Goal: Information Seeking & Learning: Check status

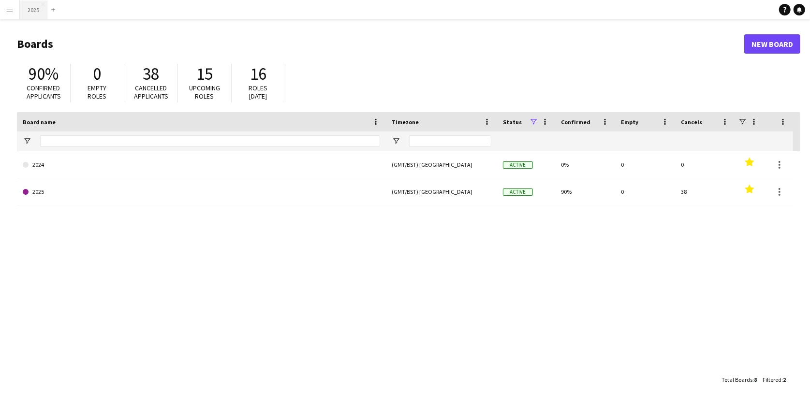
click at [33, 9] on button "2025 Close" at bounding box center [34, 9] width 28 height 19
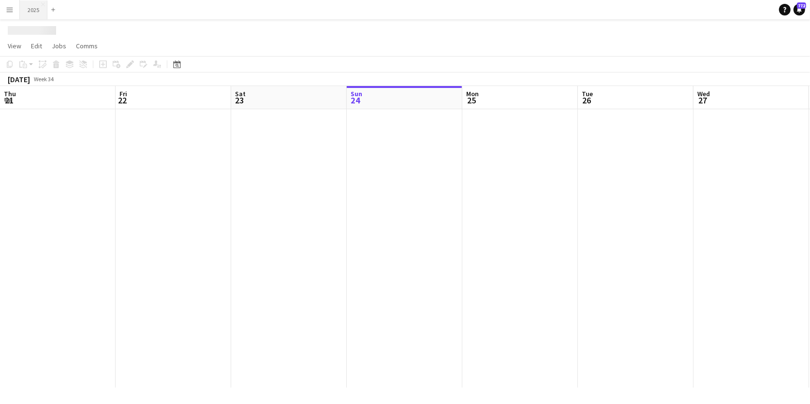
scroll to position [0, 231]
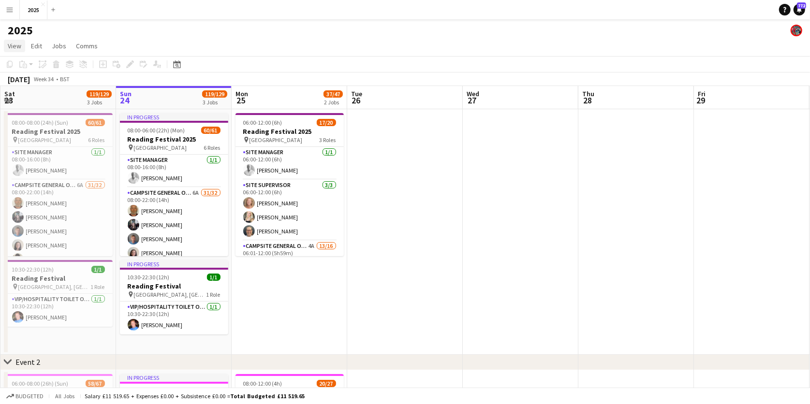
click at [12, 47] on span "View" at bounding box center [15, 46] width 14 height 9
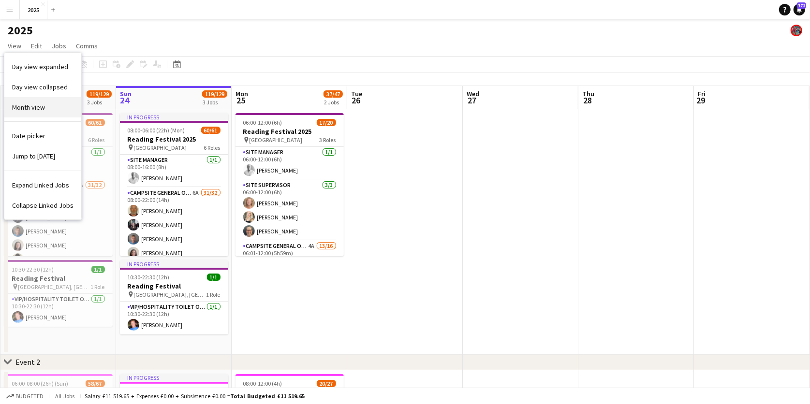
click at [32, 104] on span "Month view" at bounding box center [28, 107] width 33 height 9
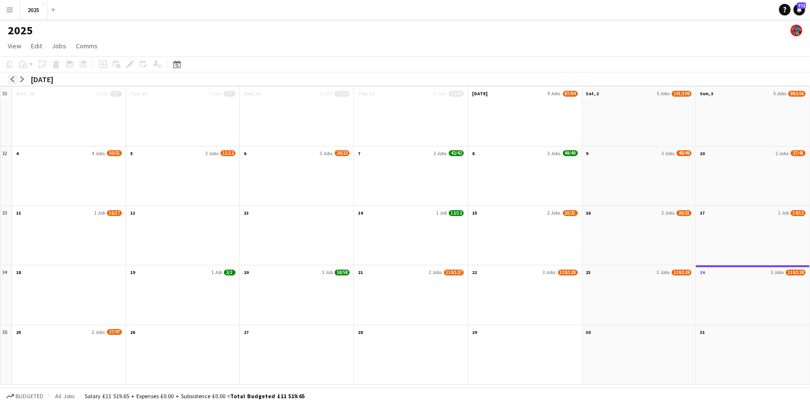
click at [11, 77] on app-icon "arrow-left" at bounding box center [13, 79] width 6 height 6
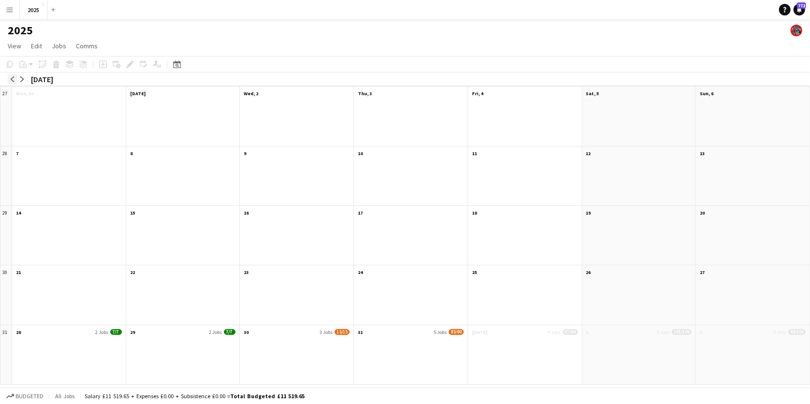
click at [11, 77] on app-icon "arrow-left" at bounding box center [13, 79] width 6 height 6
click at [89, 272] on app-month-view-date-header "19 1 Job 2/2" at bounding box center [69, 272] width 114 height 12
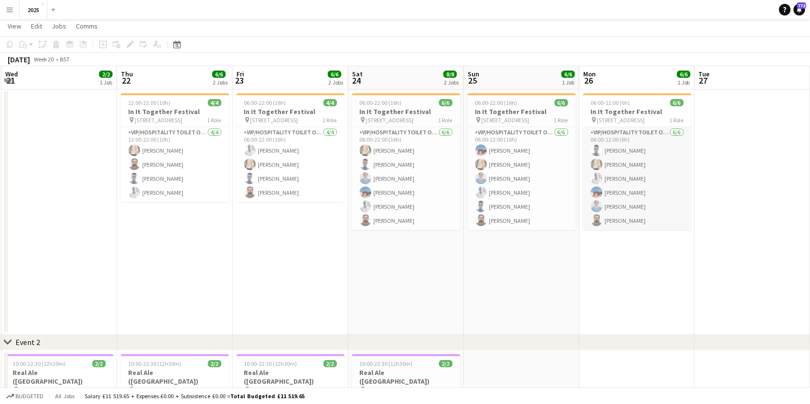
scroll to position [20, 0]
click at [15, 28] on span "View" at bounding box center [15, 26] width 14 height 9
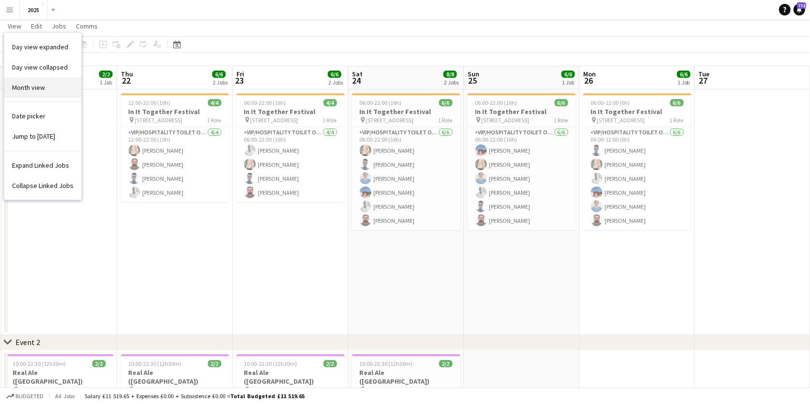
click at [30, 89] on span "Month view" at bounding box center [28, 87] width 33 height 9
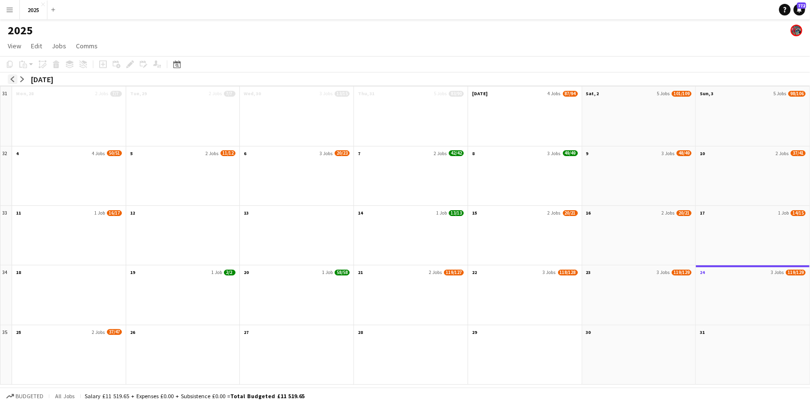
click at [13, 79] on app-icon "arrow-left" at bounding box center [13, 79] width 6 height 6
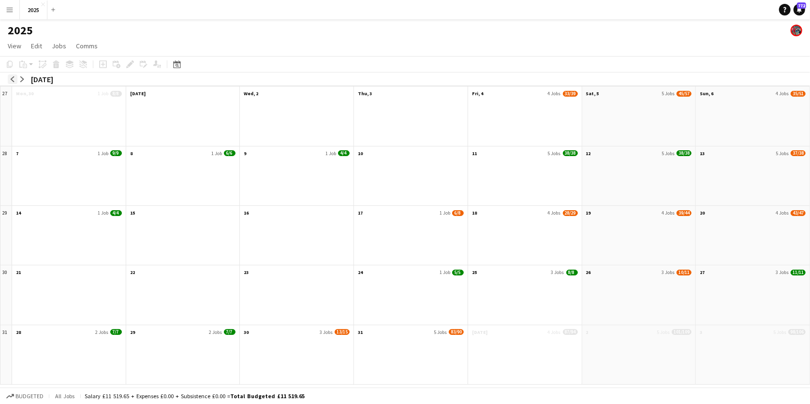
click at [13, 79] on app-icon "arrow-left" at bounding box center [13, 79] width 6 height 6
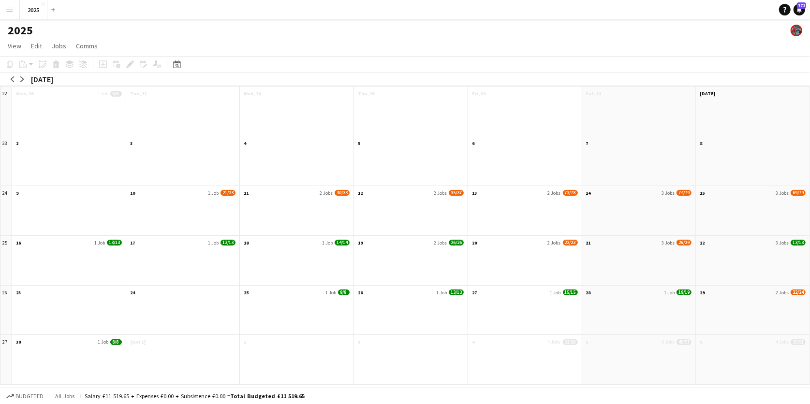
click at [178, 213] on div at bounding box center [183, 216] width 114 height 37
click at [194, 217] on div at bounding box center [183, 216] width 114 height 37
click at [193, 192] on app-month-view-date-header "10 1 Job 21/23" at bounding box center [183, 192] width 114 height 12
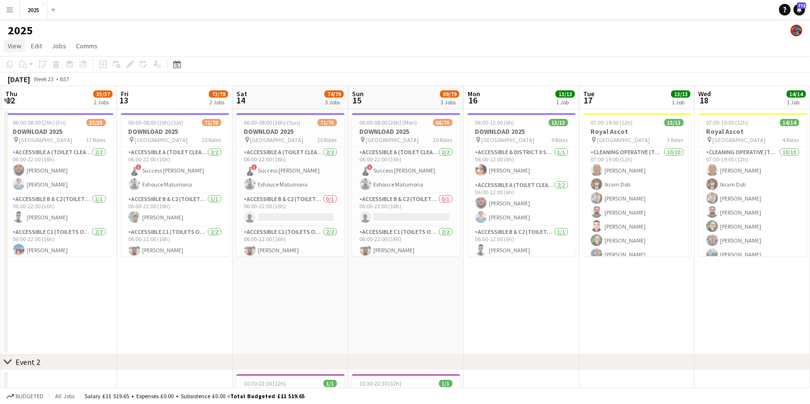
click at [17, 45] on span "View" at bounding box center [15, 46] width 14 height 9
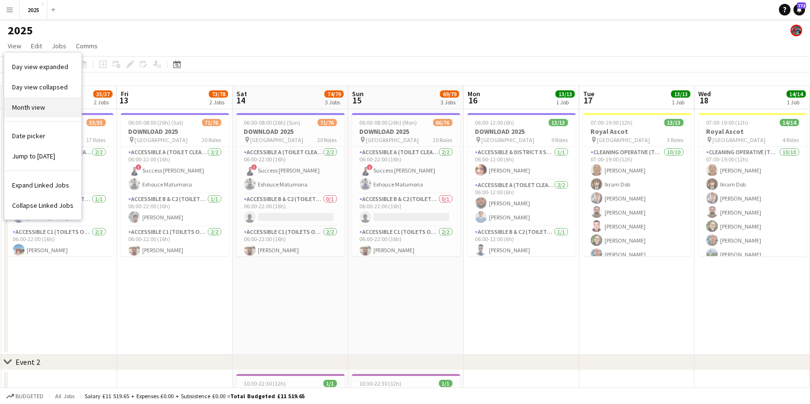
click at [27, 104] on span "Month view" at bounding box center [28, 107] width 33 height 9
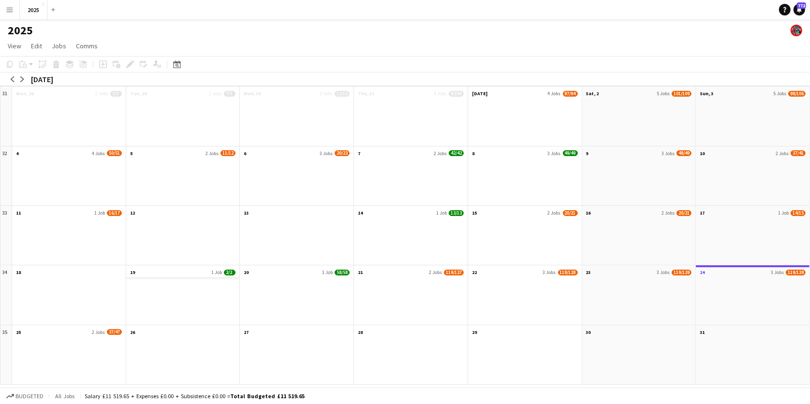
click at [214, 276] on app-month-view-date-header "19 1 Job 2/2" at bounding box center [183, 272] width 114 height 12
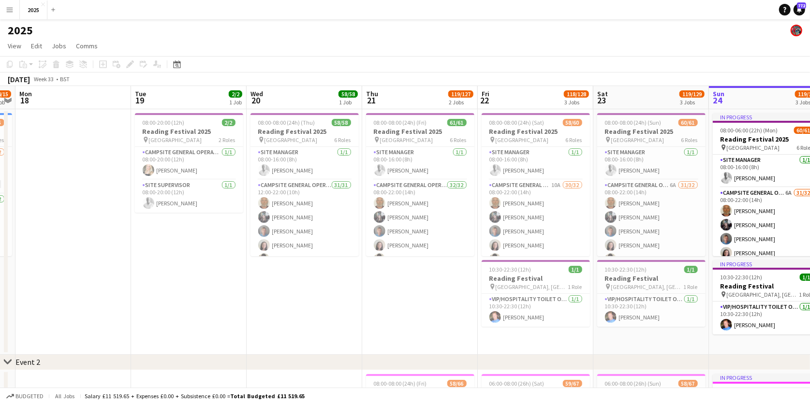
scroll to position [8, 0]
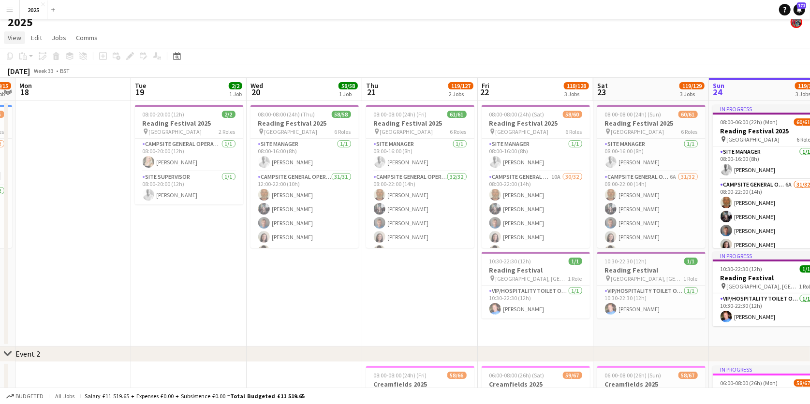
click at [12, 34] on span "View" at bounding box center [15, 37] width 14 height 9
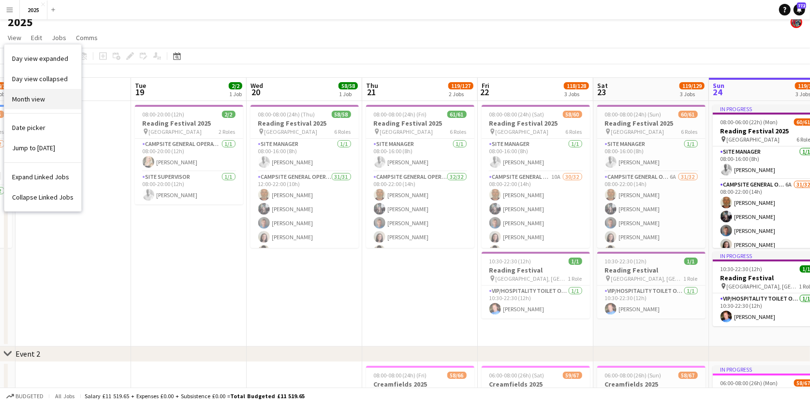
click at [32, 101] on span "Month view" at bounding box center [28, 99] width 33 height 9
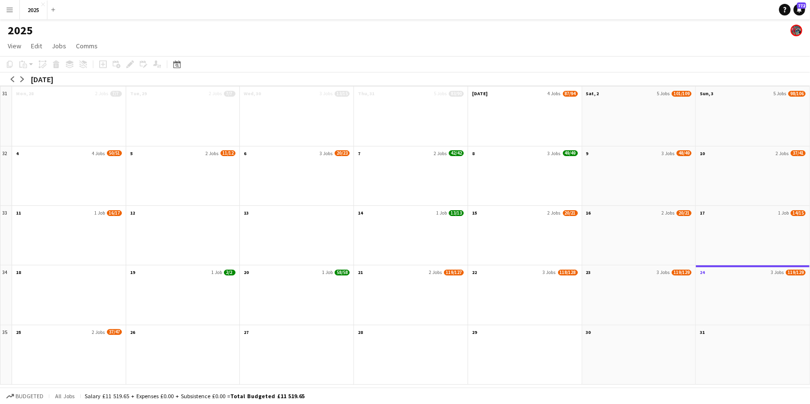
scroll to position [0, 0]
click at [12, 78] on app-icon "arrow-left" at bounding box center [13, 79] width 6 height 6
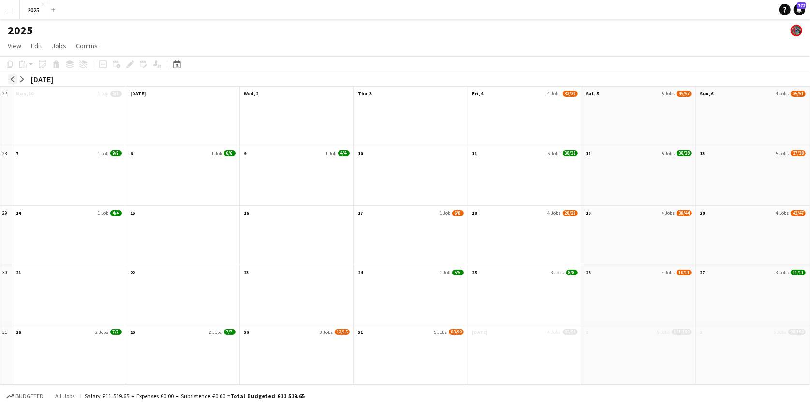
click at [12, 78] on app-icon "arrow-left" at bounding box center [13, 79] width 6 height 6
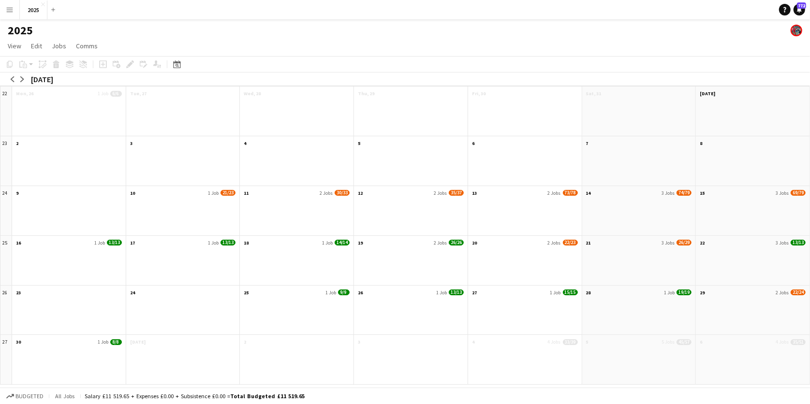
click at [263, 311] on div at bounding box center [297, 316] width 114 height 37
click at [265, 295] on app-month-view-date-header "25 1 Job 9/9" at bounding box center [297, 292] width 114 height 12
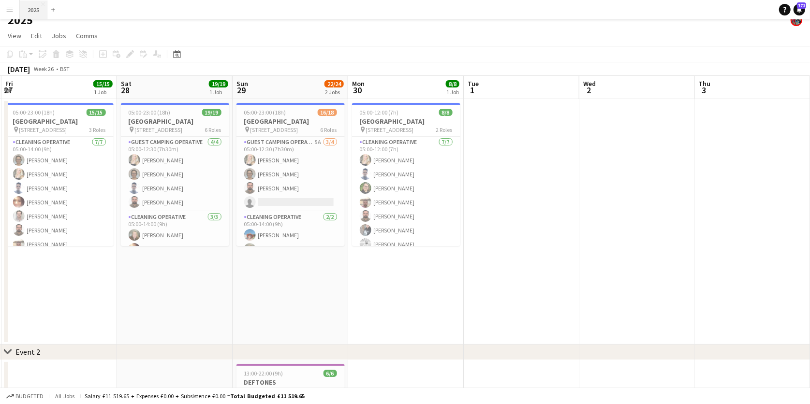
scroll to position [10, 0]
click at [23, 36] on link "View" at bounding box center [14, 36] width 21 height 13
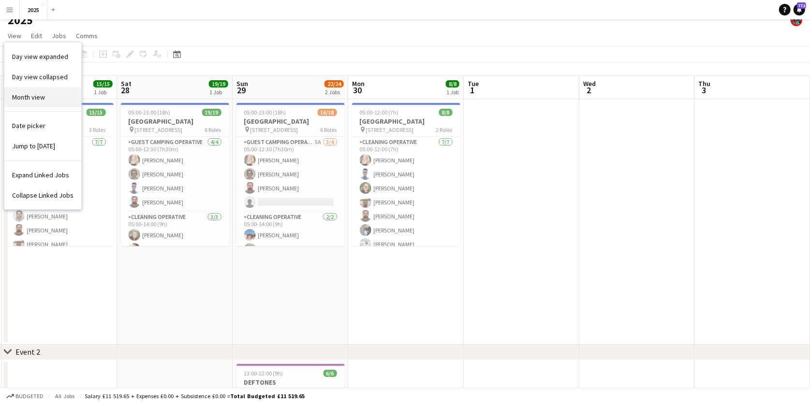
click at [27, 100] on span "Month view" at bounding box center [28, 97] width 33 height 9
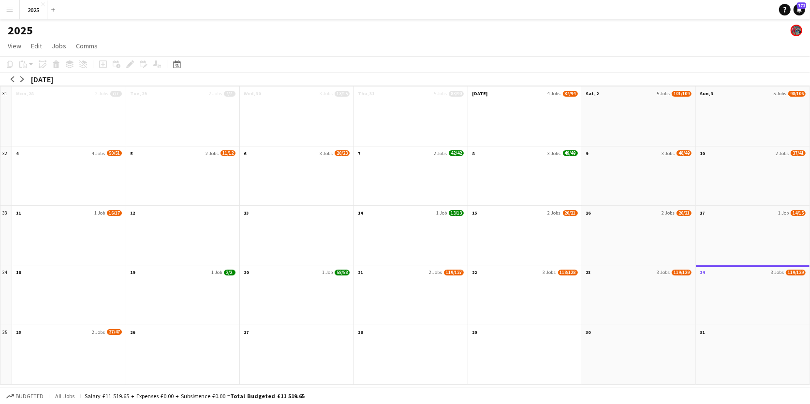
scroll to position [0, 0]
click at [12, 76] on app-icon "arrow-left" at bounding box center [13, 79] width 6 height 6
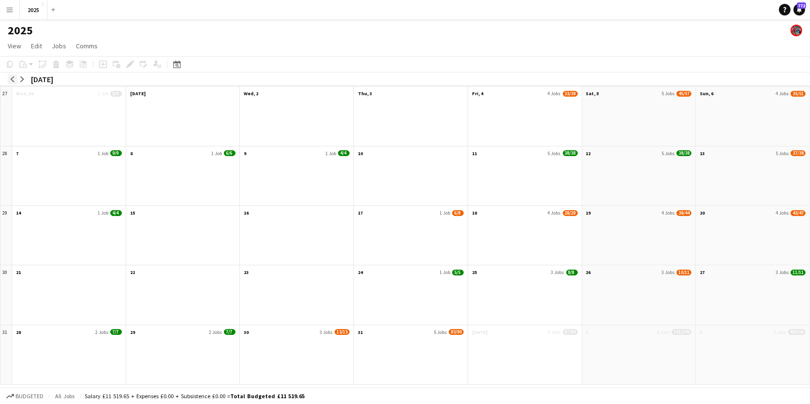
click at [12, 76] on app-icon "arrow-left" at bounding box center [13, 79] width 6 height 6
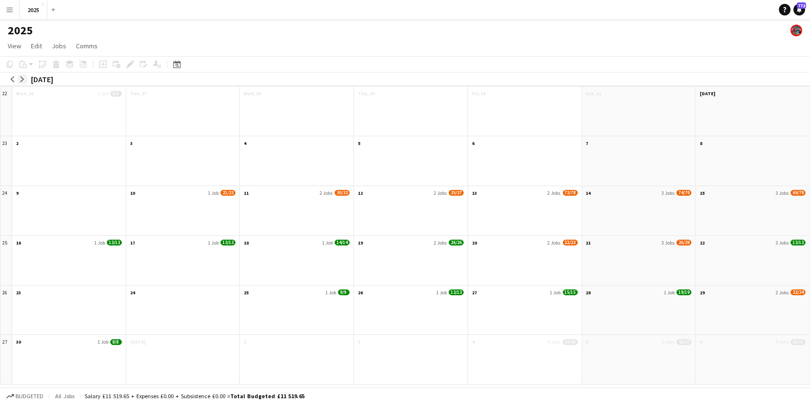
click at [21, 78] on app-icon "arrow-right" at bounding box center [22, 79] width 6 height 6
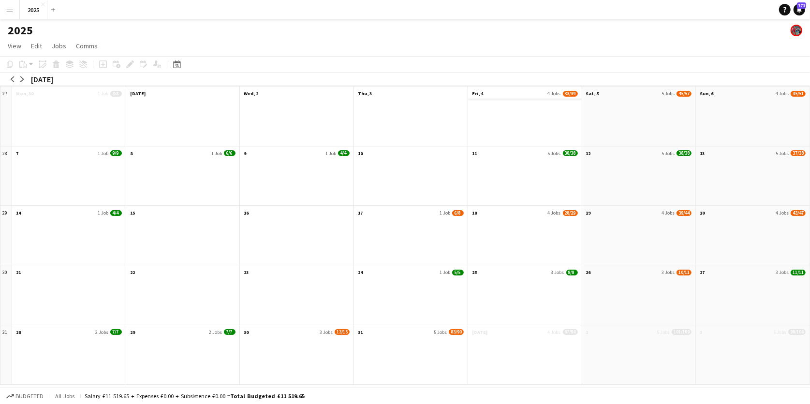
click at [537, 92] on app-month-view-date-header "Fri, 4 4 Jobs 33/39" at bounding box center [525, 93] width 114 height 12
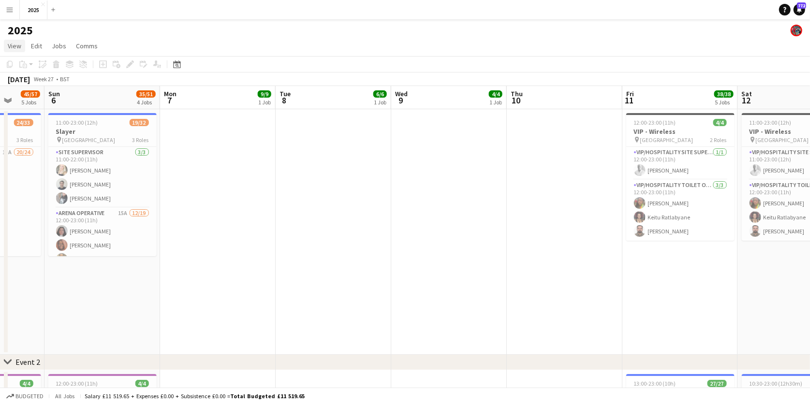
click at [13, 50] on span "View" at bounding box center [15, 46] width 14 height 9
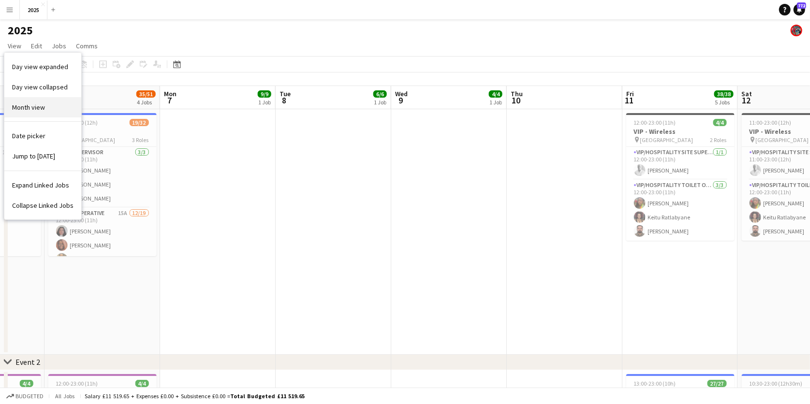
click at [21, 101] on link "Month view" at bounding box center [42, 107] width 77 height 20
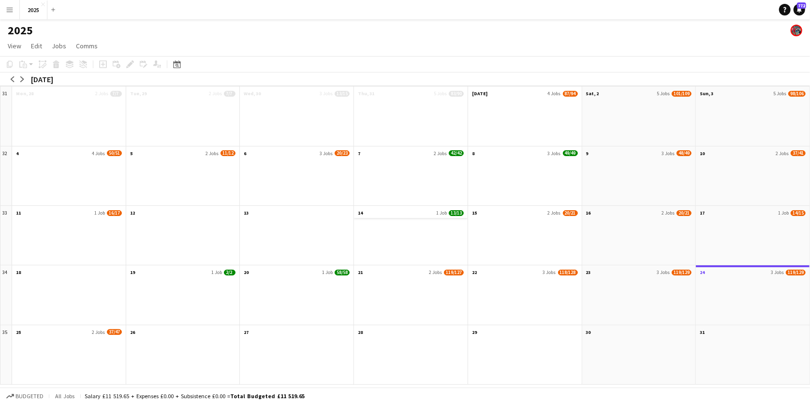
click at [431, 212] on app-month-view-date-header "14 1 Job 13/13" at bounding box center [411, 212] width 114 height 12
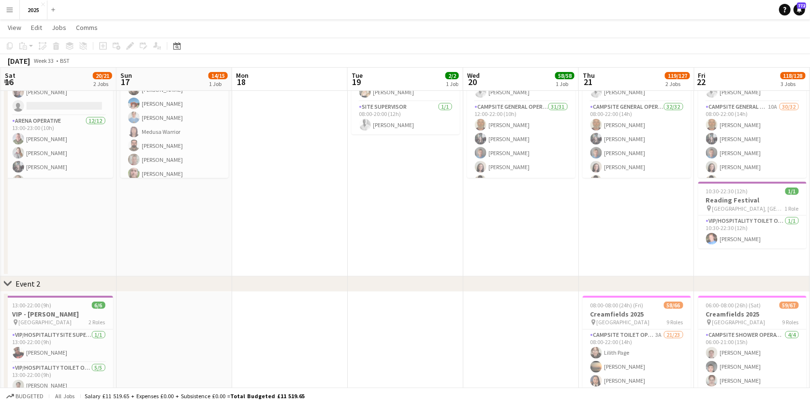
scroll to position [0, 698]
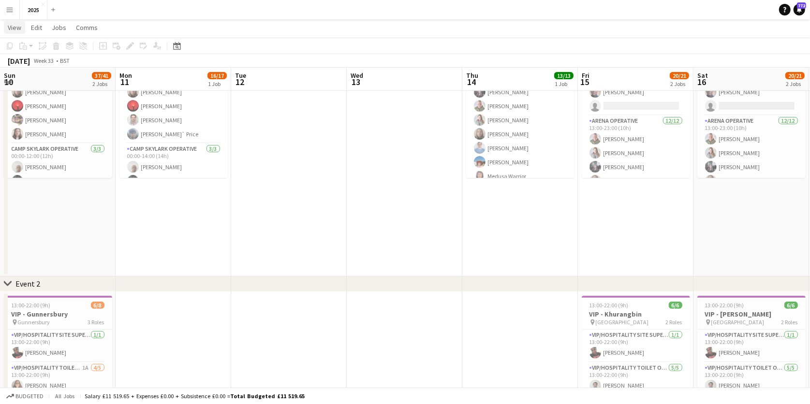
click at [9, 31] on link "View" at bounding box center [14, 27] width 21 height 13
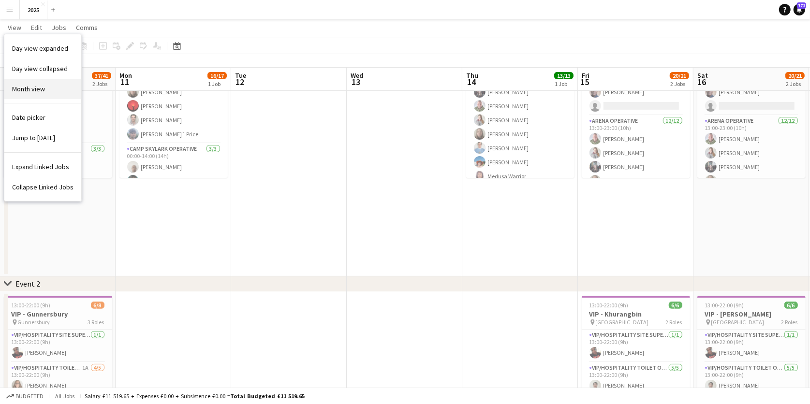
click at [24, 87] on span "Month view" at bounding box center [28, 89] width 33 height 9
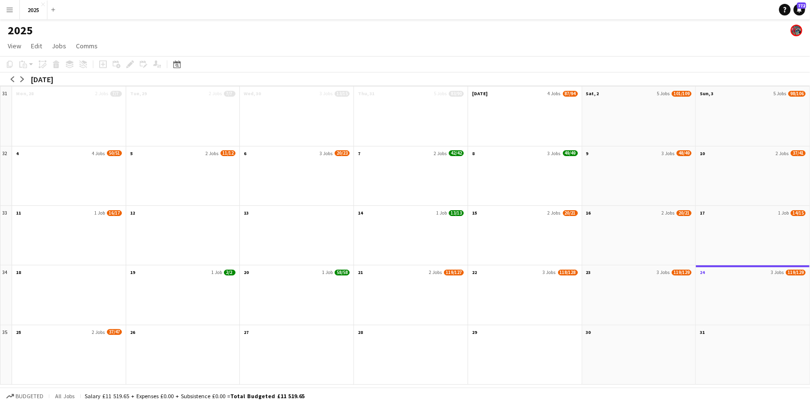
scroll to position [0, 0]
click at [12, 79] on app-icon "arrow-left" at bounding box center [13, 79] width 6 height 6
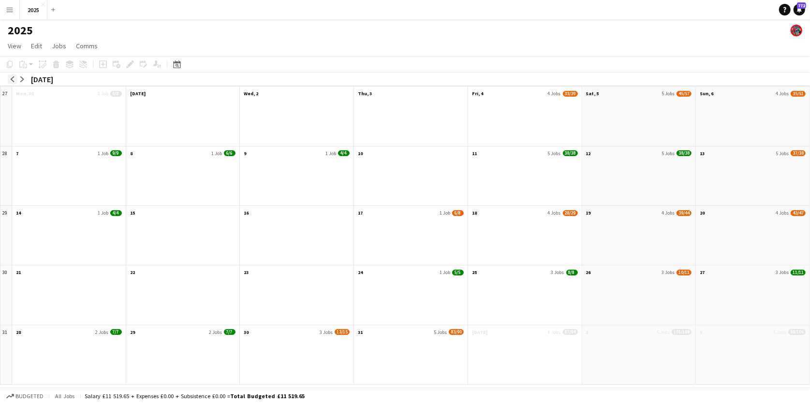
click at [14, 79] on app-icon "arrow-left" at bounding box center [13, 79] width 6 height 6
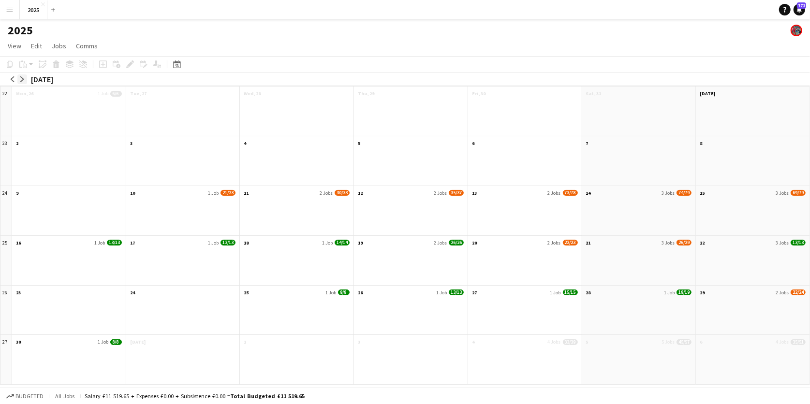
click at [23, 81] on app-icon "arrow-right" at bounding box center [22, 79] width 6 height 6
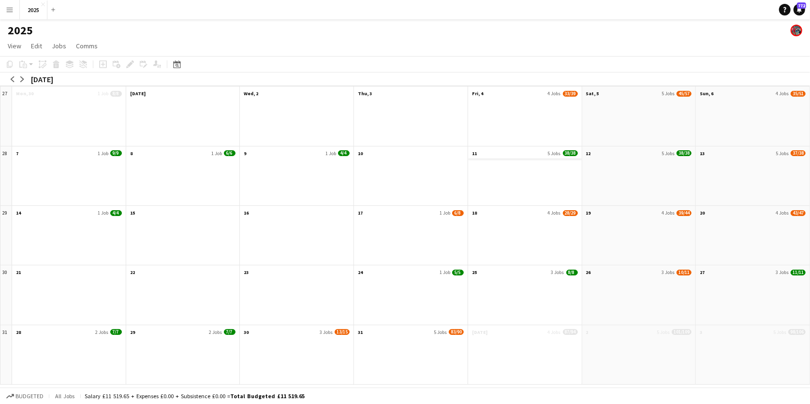
click at [510, 150] on app-month-view-date-header "11 5 Jobs 38/38" at bounding box center [525, 153] width 114 height 12
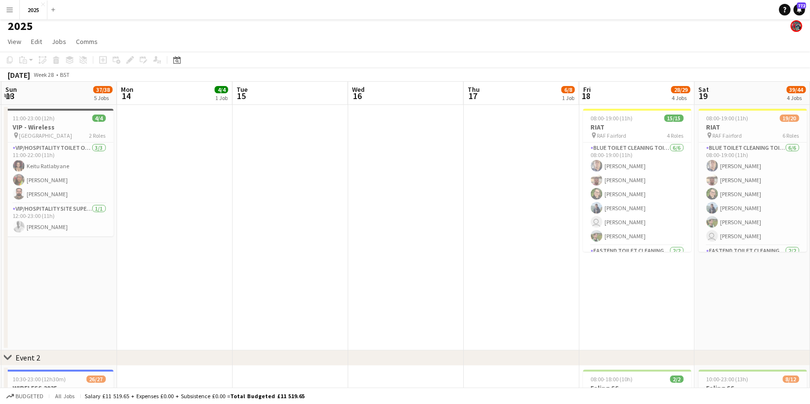
scroll to position [4, 0]
click at [11, 41] on span "View" at bounding box center [15, 41] width 14 height 9
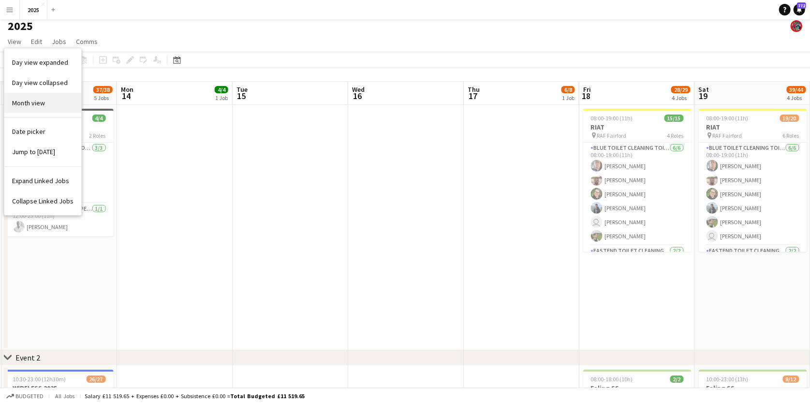
click at [21, 101] on span "Month view" at bounding box center [28, 103] width 33 height 9
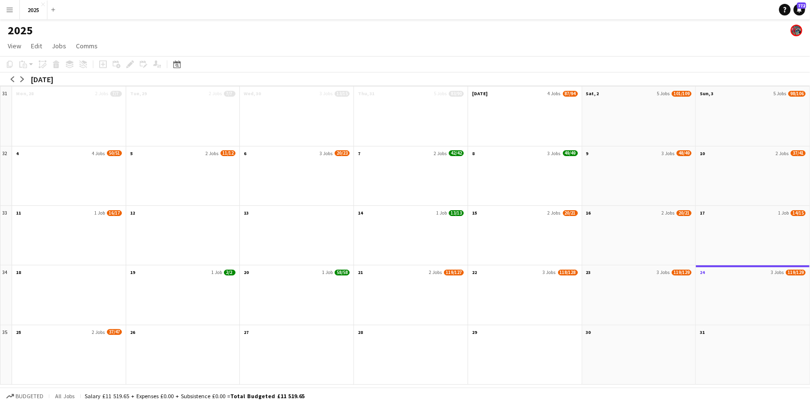
scroll to position [0, 0]
click at [11, 80] on app-icon "arrow-left" at bounding box center [13, 79] width 6 height 6
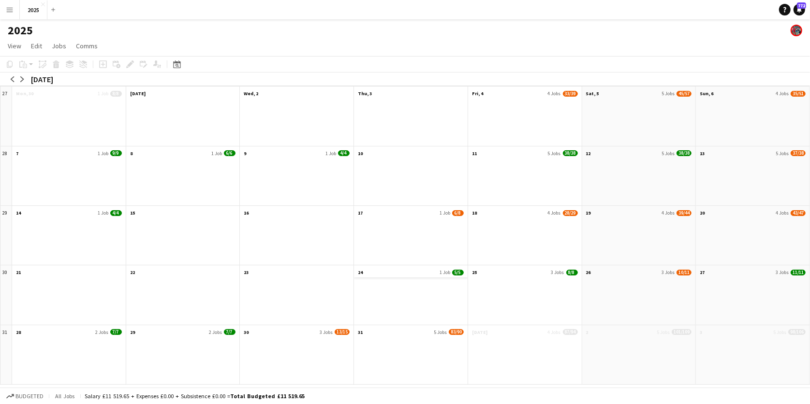
click at [450, 272] on app-month-view-date-header "24 1 Job 5/5" at bounding box center [411, 272] width 114 height 12
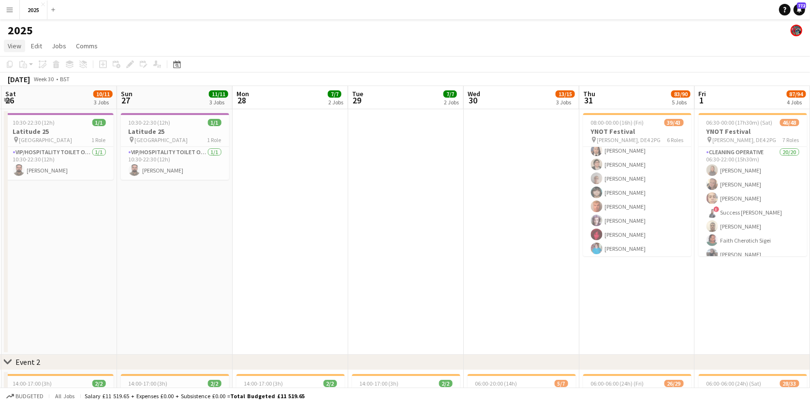
click at [17, 45] on span "View" at bounding box center [15, 46] width 14 height 9
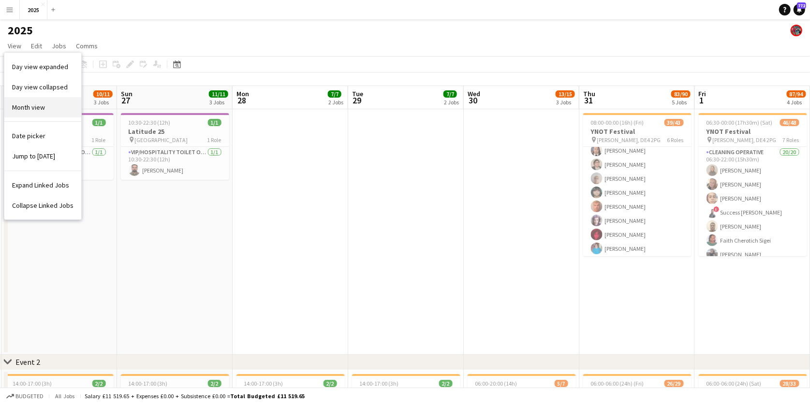
click at [27, 105] on span "Month view" at bounding box center [28, 107] width 33 height 9
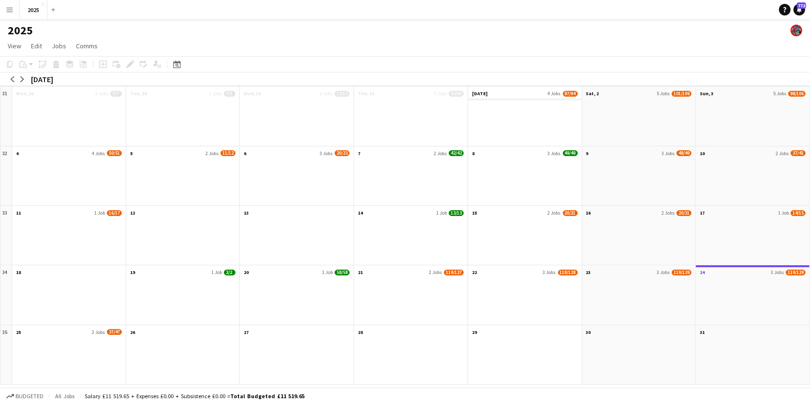
click at [549, 95] on span "4 Jobs" at bounding box center [554, 93] width 13 height 6
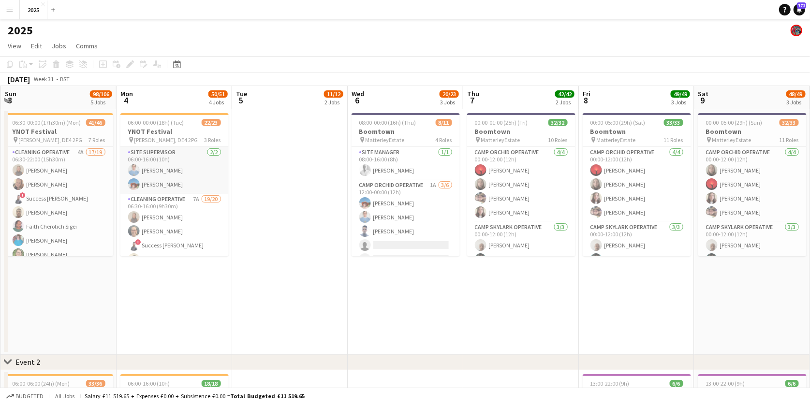
scroll to position [0, 692]
click at [12, 44] on span "View" at bounding box center [15, 46] width 14 height 9
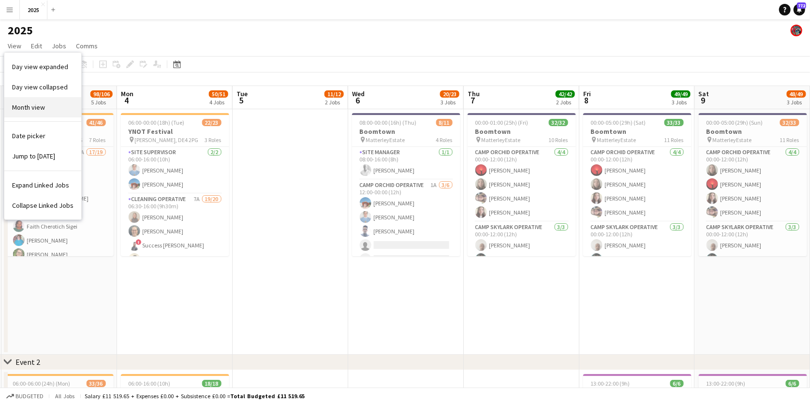
click at [18, 105] on span "Month view" at bounding box center [28, 107] width 33 height 9
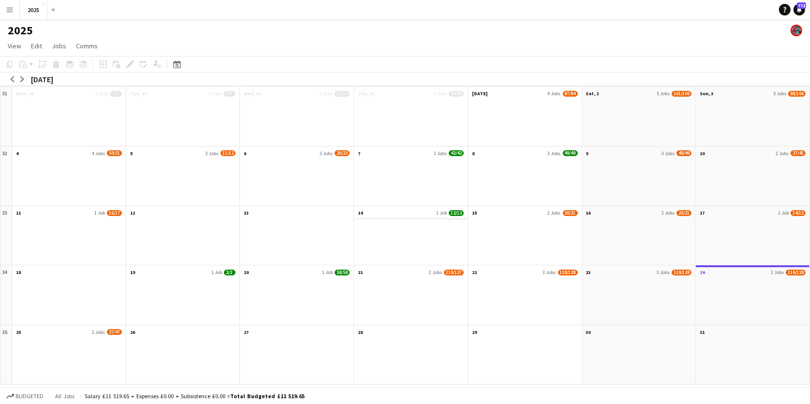
click at [403, 214] on app-month-view-date-header "14 1 Job 13/13" at bounding box center [411, 212] width 114 height 12
